Goal: Task Accomplishment & Management: Complete application form

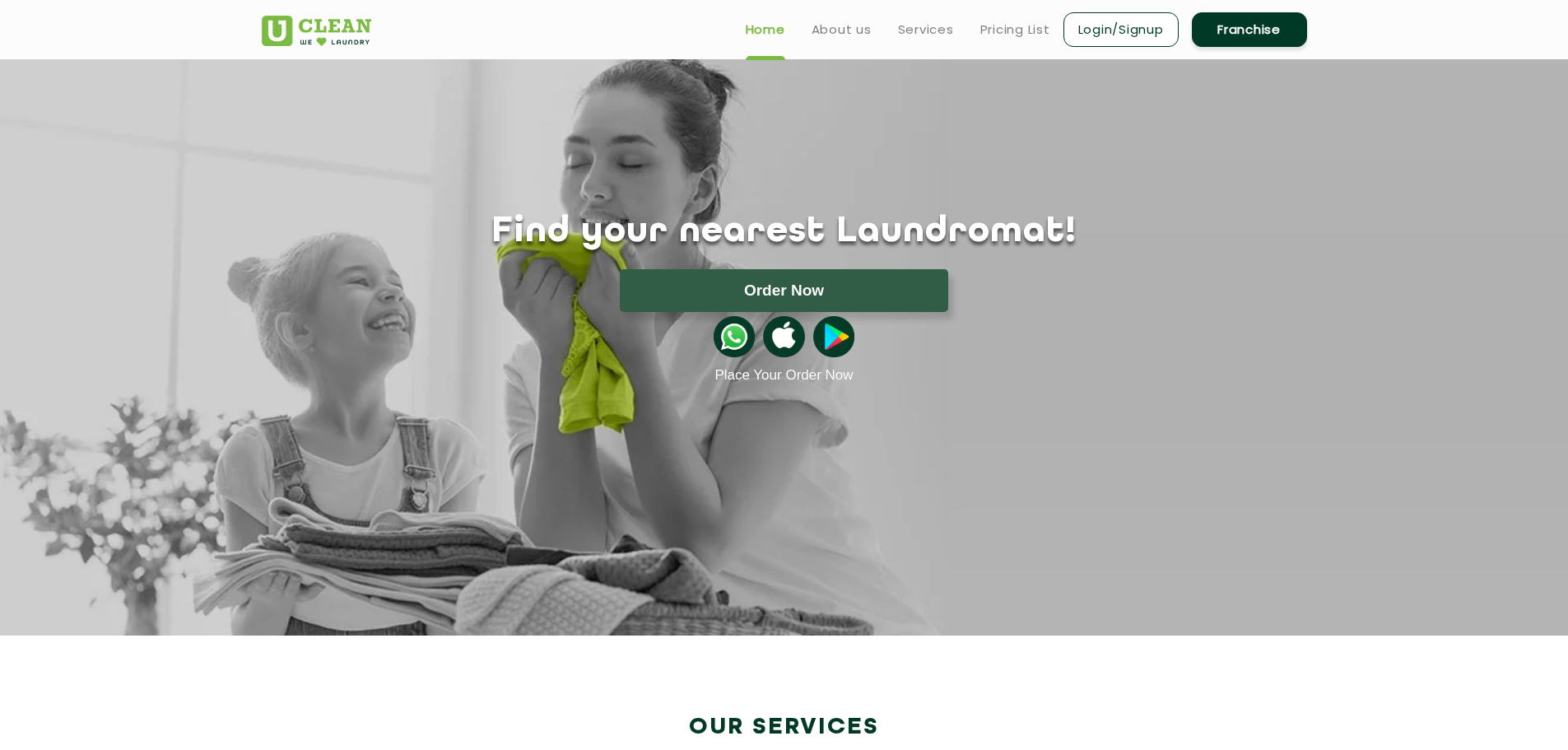
click at [1271, 29] on link "Franchise" at bounding box center [1250, 29] width 115 height 34
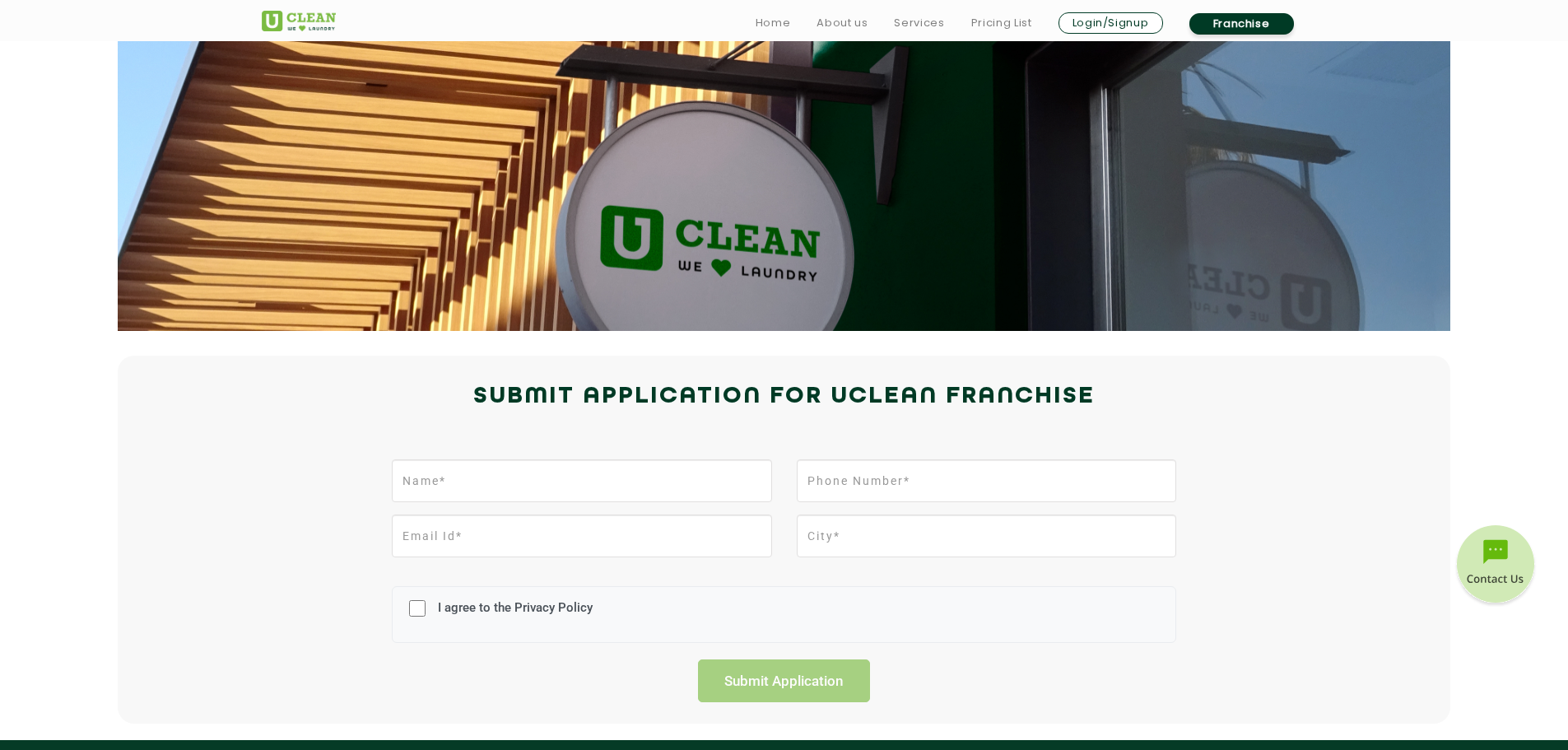
scroll to position [82, 0]
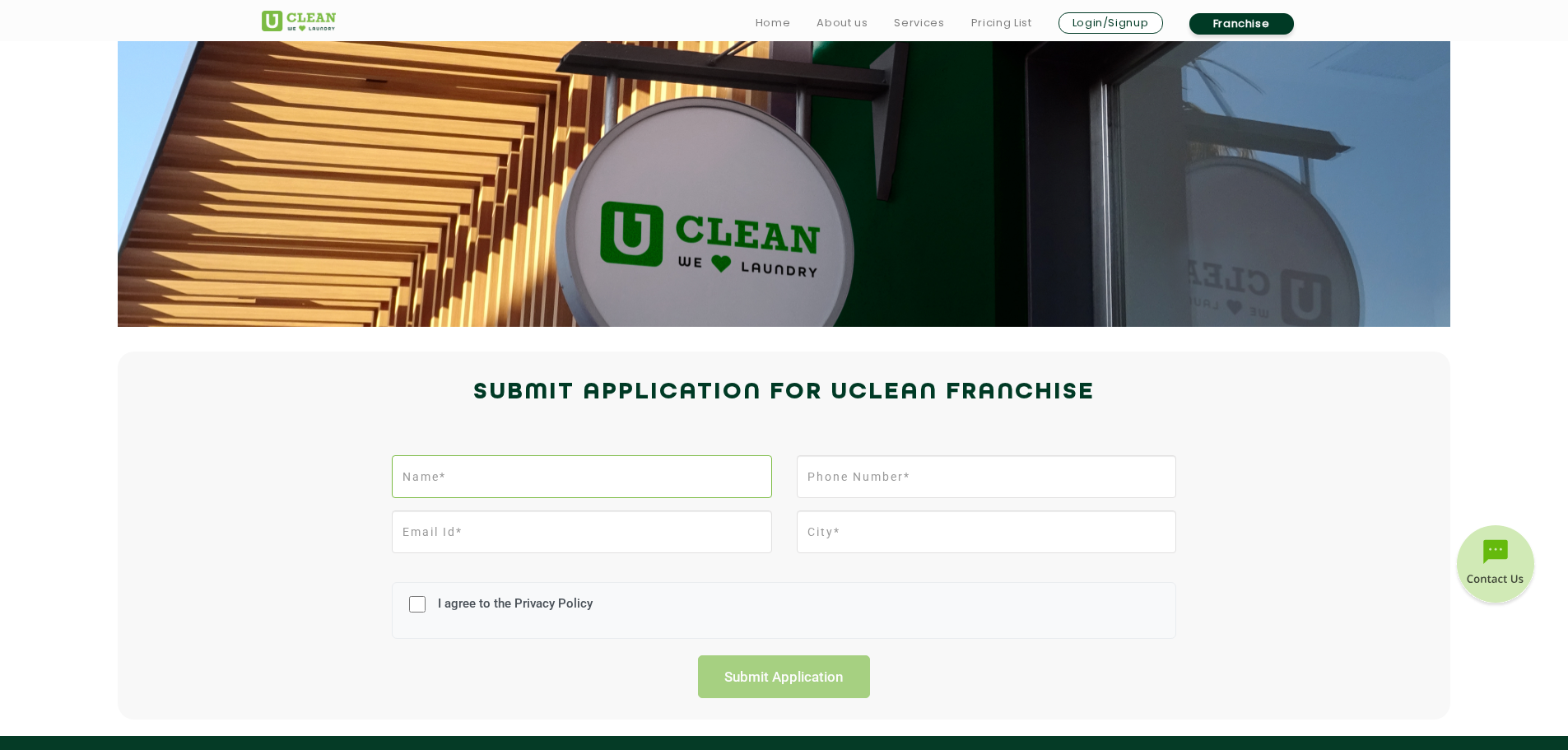
click at [634, 471] on input "text" at bounding box center [581, 477] width 379 height 42
type input "[PERSON_NAME] [PERSON_NAME]"
type input "08138926650"
type input "Thiruvalla"
drag, startPoint x: 814, startPoint y: 470, endPoint x: 803, endPoint y: 470, distance: 11.0
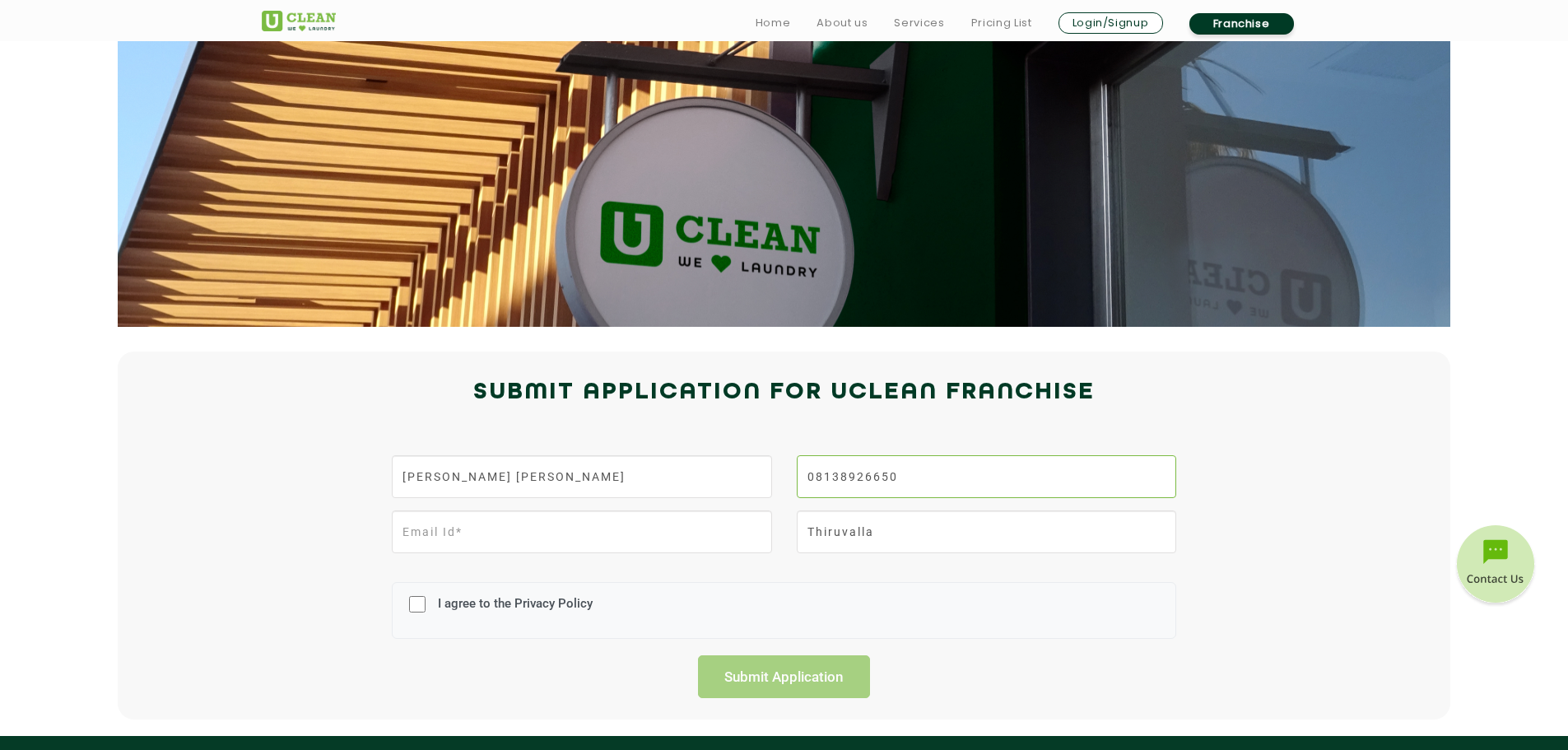
click at [814, 470] on input "08138926650" at bounding box center [986, 477] width 379 height 42
type input "8138926650"
drag, startPoint x: 591, startPoint y: 478, endPoint x: 580, endPoint y: 478, distance: 11.0
click at [591, 478] on input "[PERSON_NAME] [PERSON_NAME]" at bounding box center [581, 477] width 379 height 42
type input "[PERSON_NAME] [PERSON_NAME]"
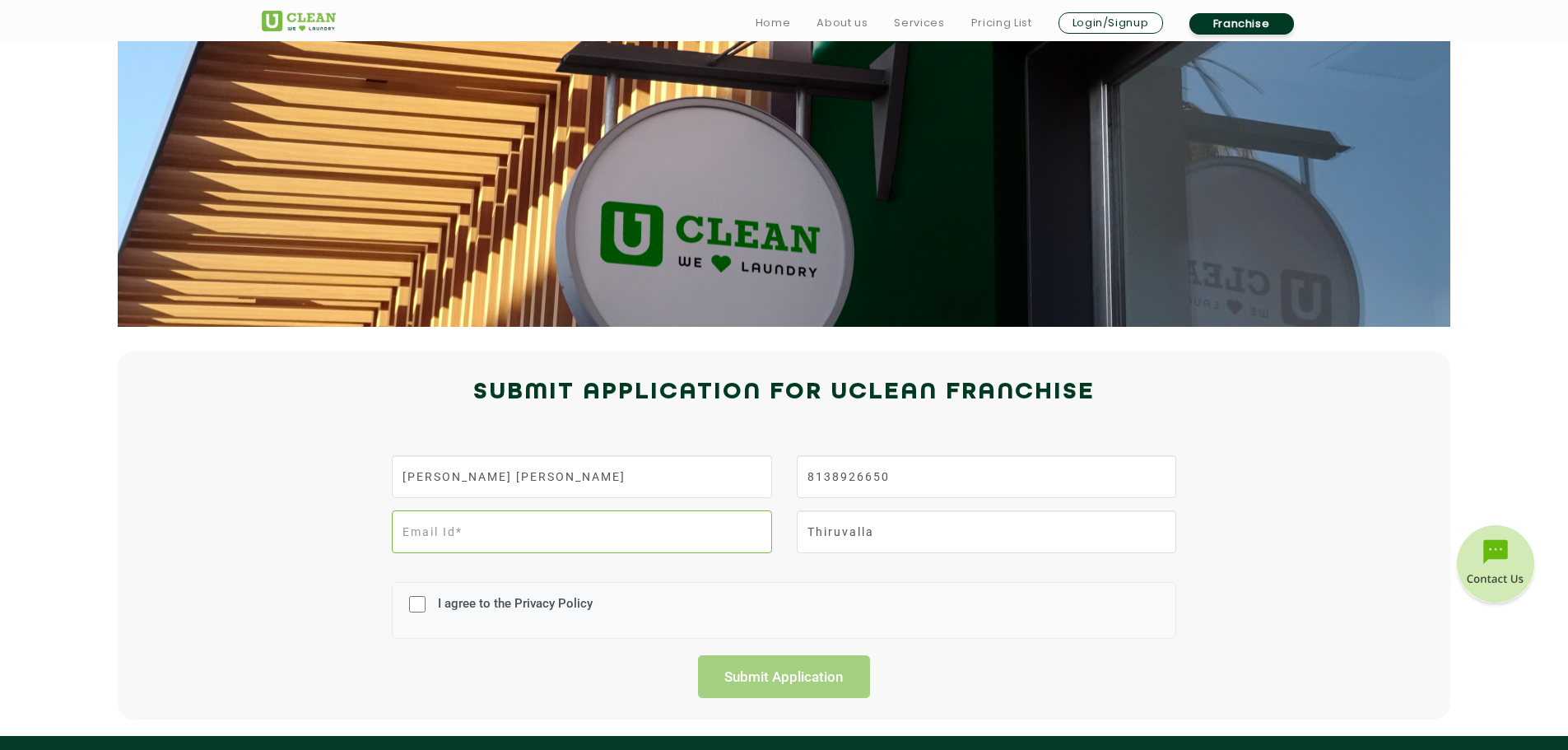
click at [448, 541] on input "email" at bounding box center [581, 532] width 379 height 42
type input "[DOMAIN_NAME][EMAIL_ADDRESS][DOMAIN_NAME]"
click at [933, 514] on input "Thiruvalla" at bounding box center [986, 532] width 379 height 42
type input "[GEOGRAPHIC_DATA], [GEOGRAPHIC_DATA] 689102"
click at [417, 602] on input "I agree to the Privacy Policy" at bounding box center [417, 604] width 17 height 42
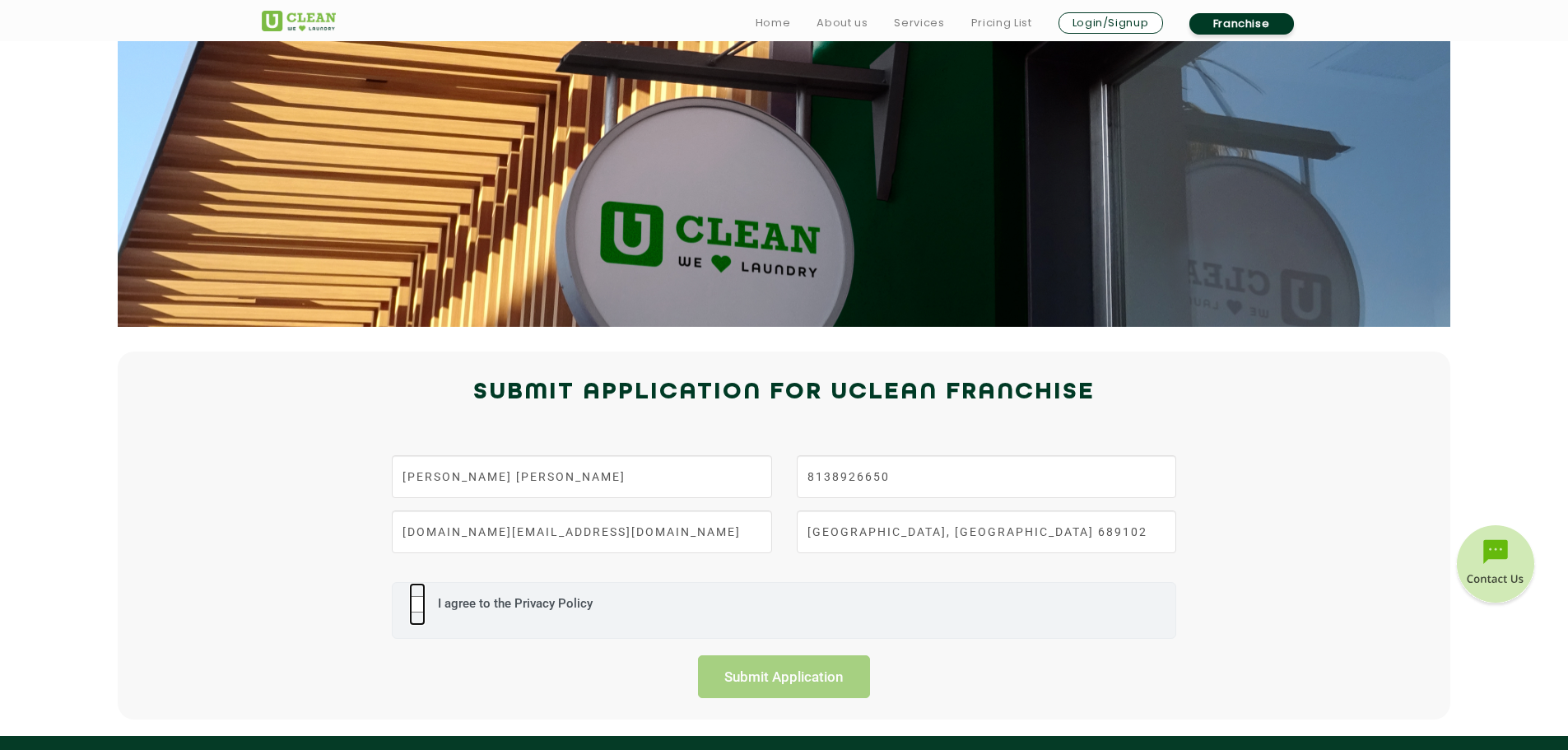
checkbox input "true"
click at [753, 675] on input "Submit Application" at bounding box center [784, 677] width 172 height 42
